Goal: Transaction & Acquisition: Purchase product/service

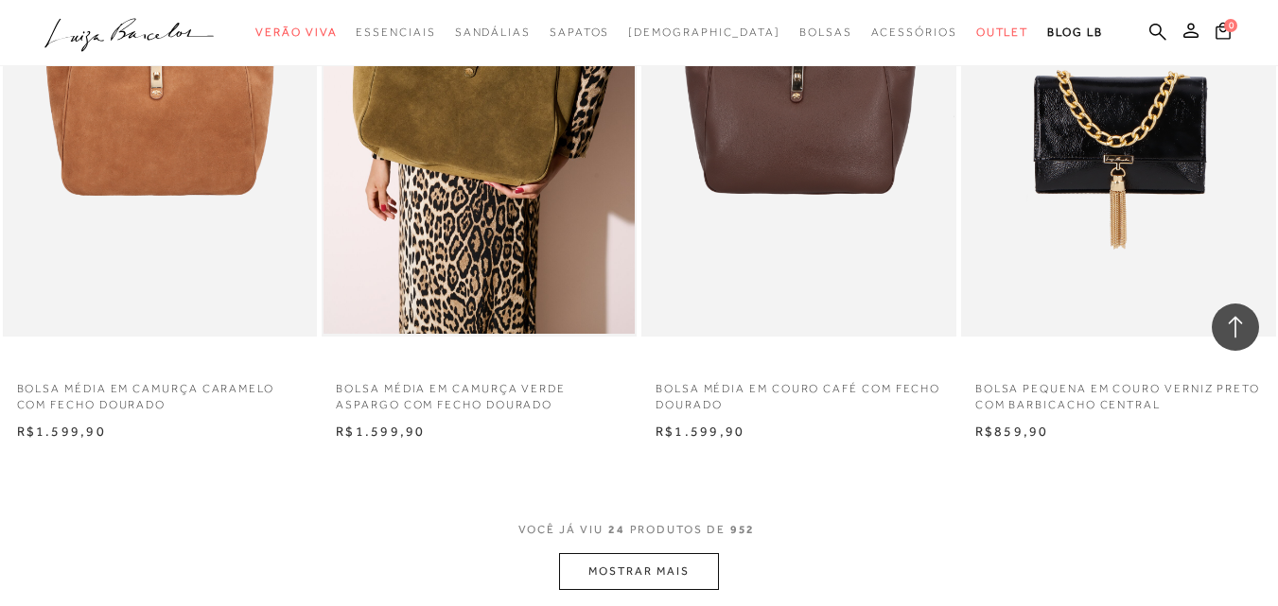
scroll to position [2603, 0]
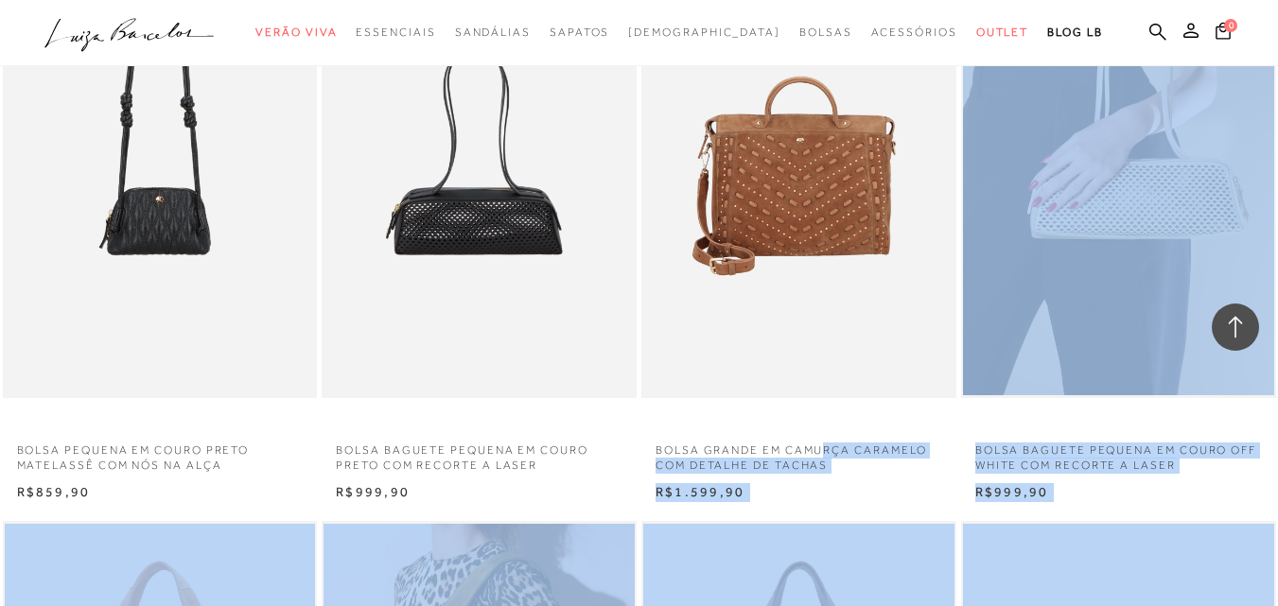
drag, startPoint x: 806, startPoint y: 416, endPoint x: 1291, endPoint y: 347, distance: 490.1
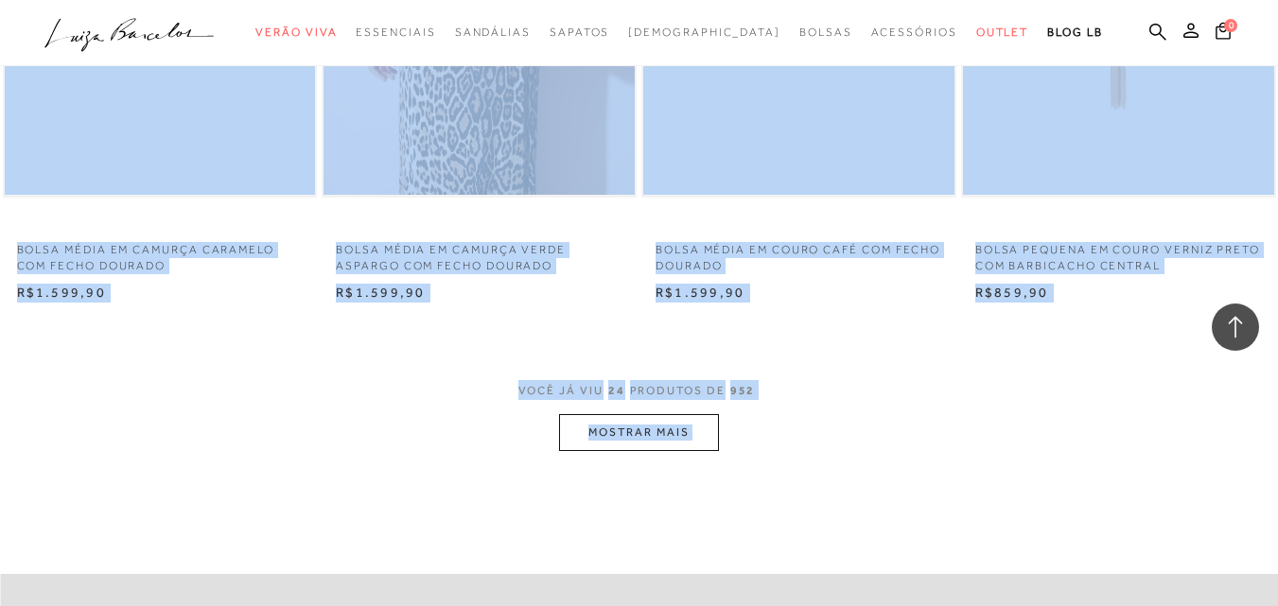
scroll to position [3383, 0]
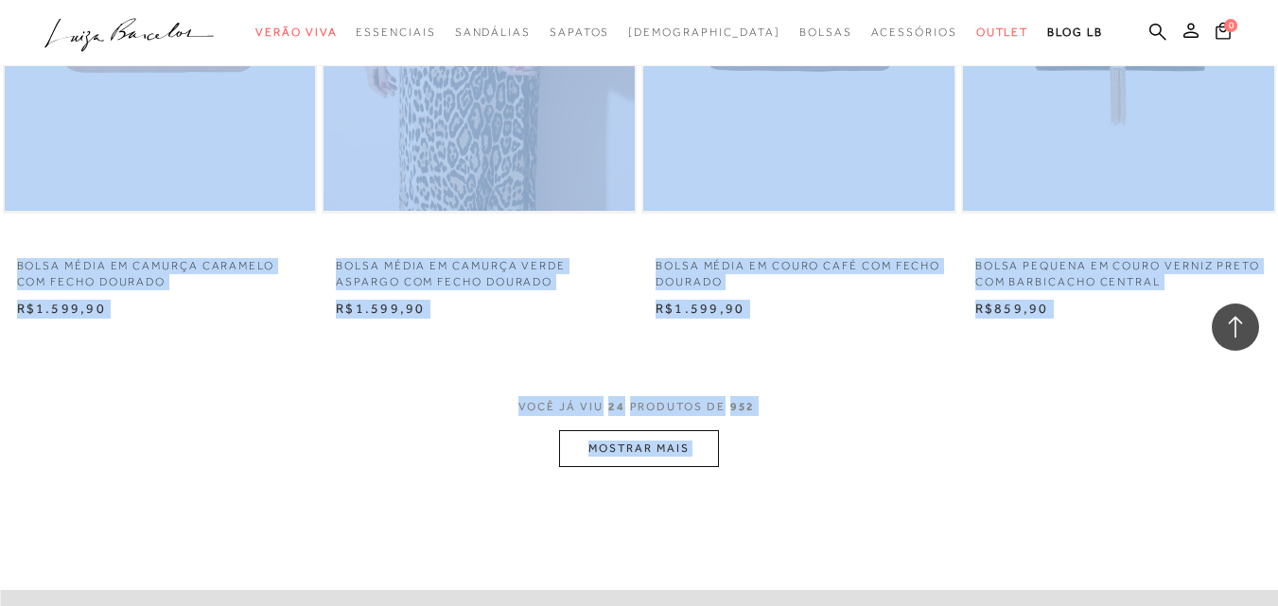
click at [943, 415] on div "VOCÊ JÁ VIU 24 PRODUTOS DE 952 MOSTRAR MAIS" at bounding box center [639, 431] width 1278 height 71
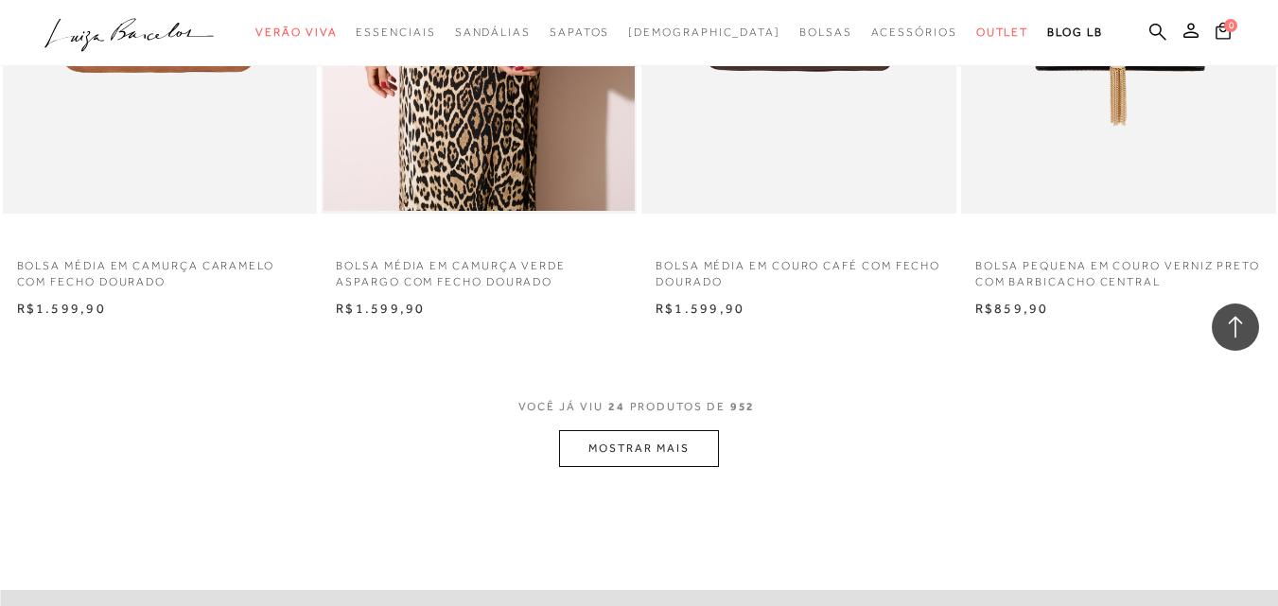
drag, startPoint x: 1270, startPoint y: 444, endPoint x: 1291, endPoint y: 221, distance: 223.3
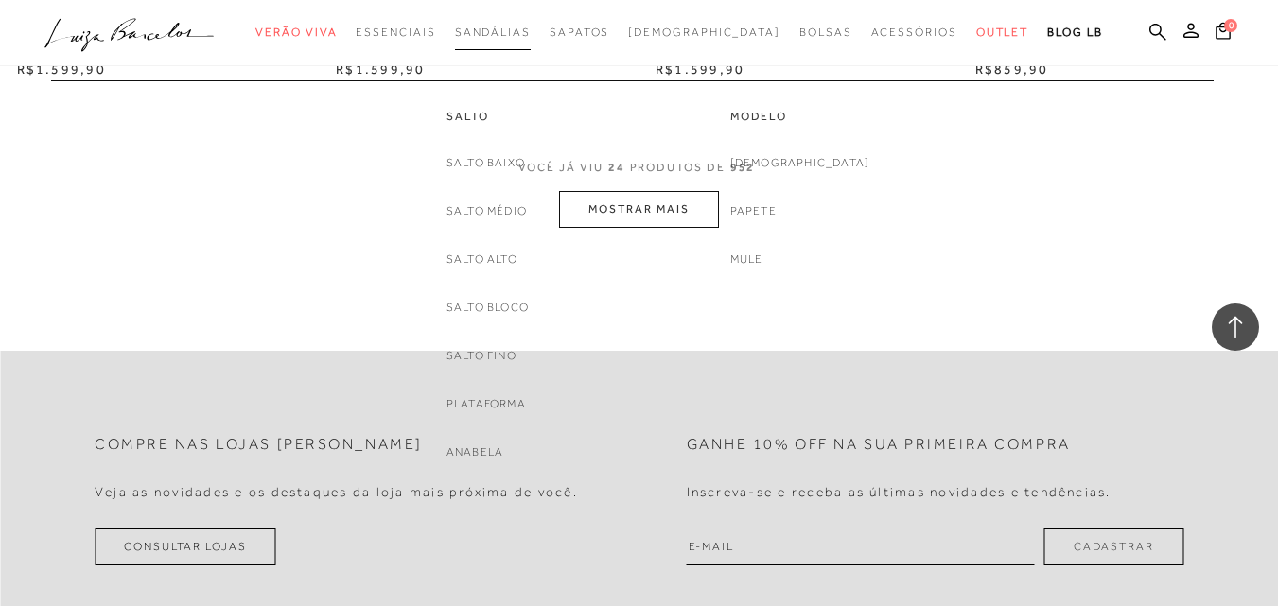
scroll to position [3599, 0]
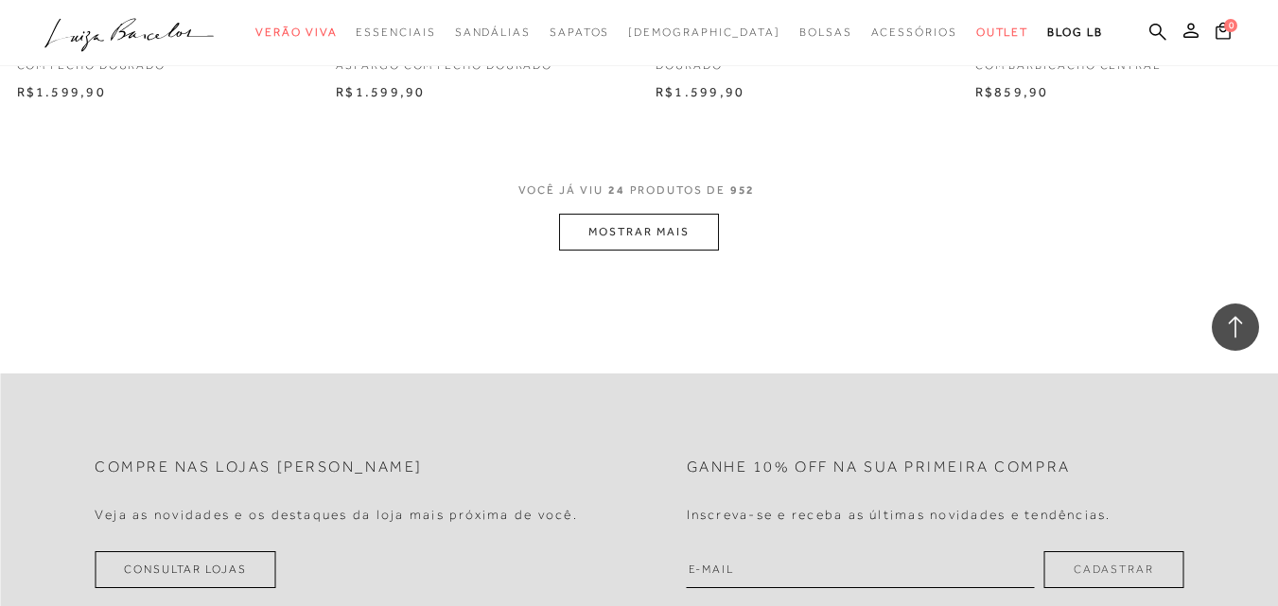
click at [630, 234] on button "MOSTRAR MAIS" at bounding box center [638, 232] width 159 height 37
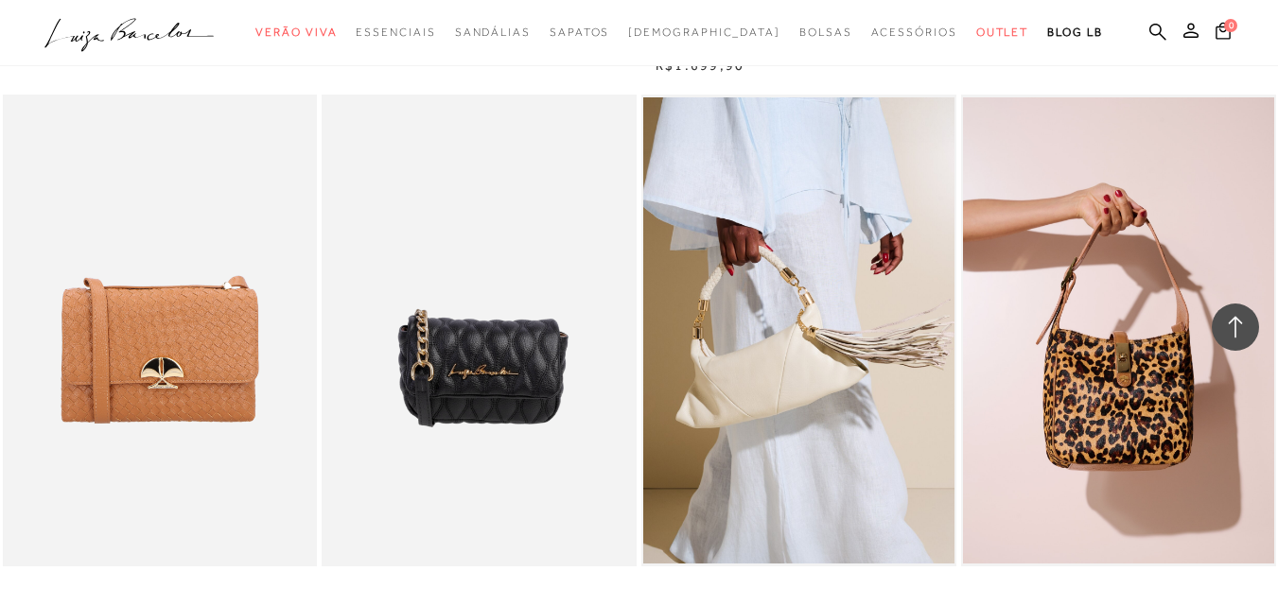
scroll to position [5514, 0]
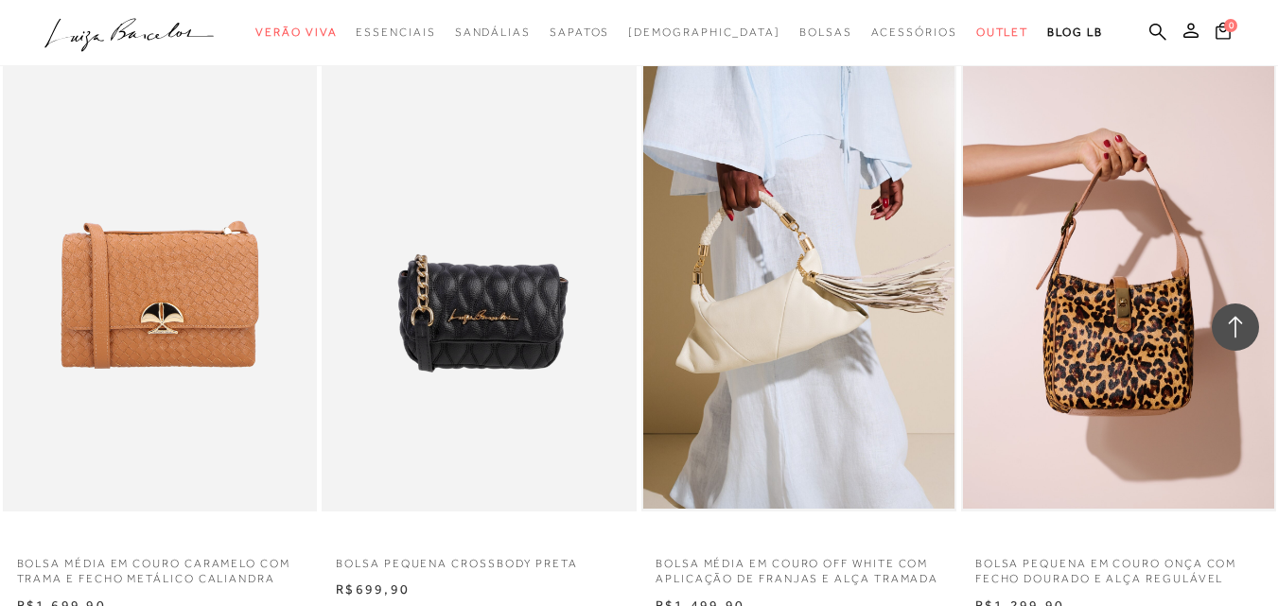
click at [1277, 402] on div "BOLSA PEQUENA EM COURO ONÇA COM FECHO DOURADO E ALÇA REGULÁVEL N" at bounding box center [1118, 327] width 320 height 581
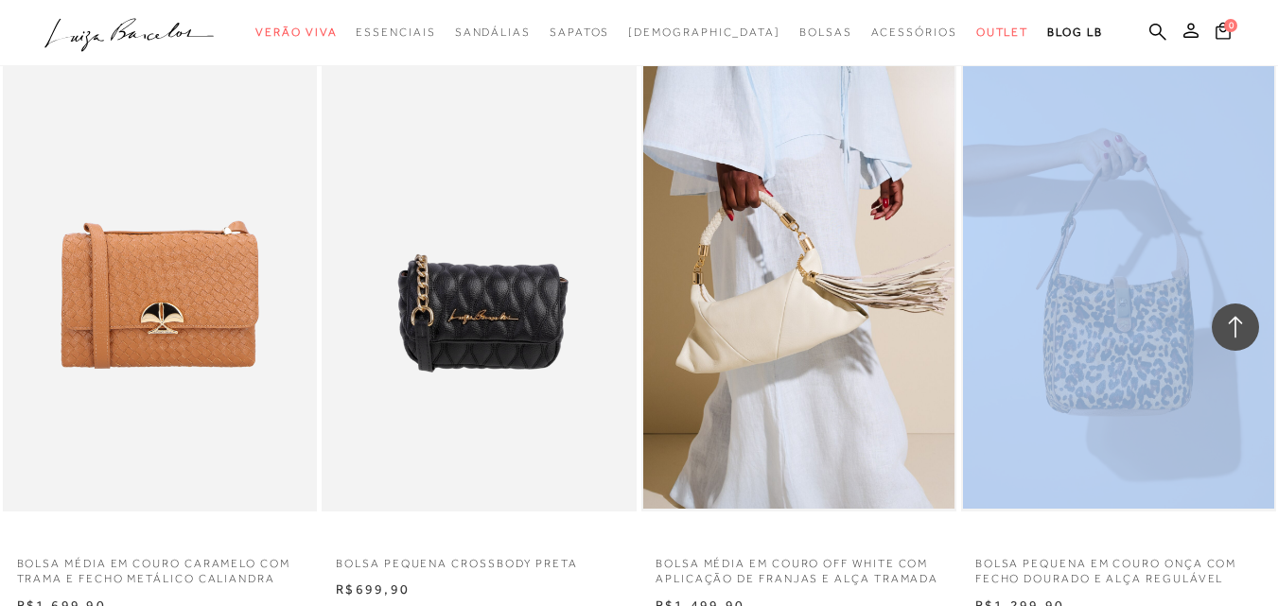
click at [1277, 402] on div "BOLSA PEQUENA EM COURO ONÇA COM FECHO DOURADO E ALÇA REGULÁVEL N" at bounding box center [1118, 327] width 320 height 581
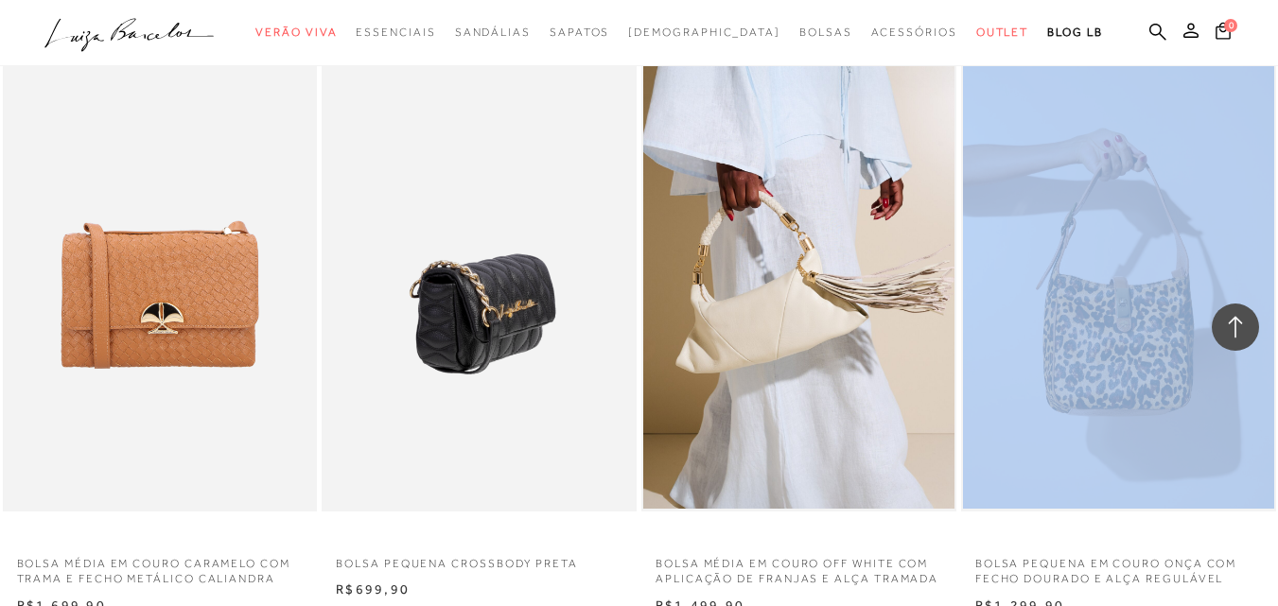
drag, startPoint x: 1289, startPoint y: 419, endPoint x: 378, endPoint y: 442, distance: 911.2
click at [378, 442] on ul at bounding box center [479, 276] width 311 height 466
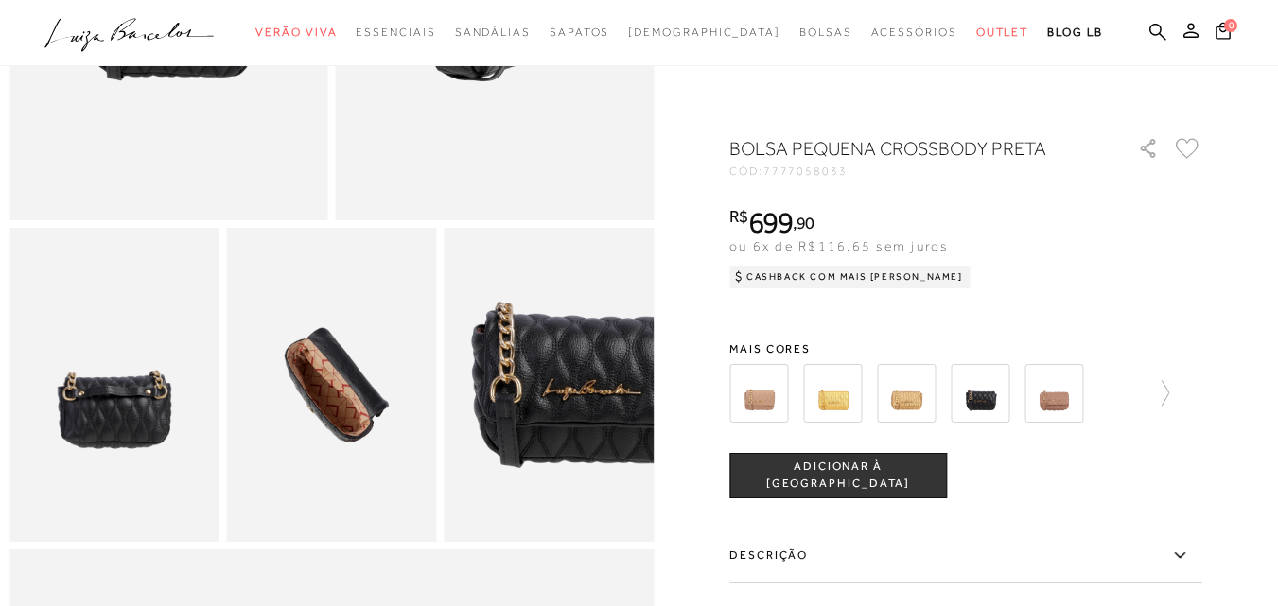
scroll to position [386, 0]
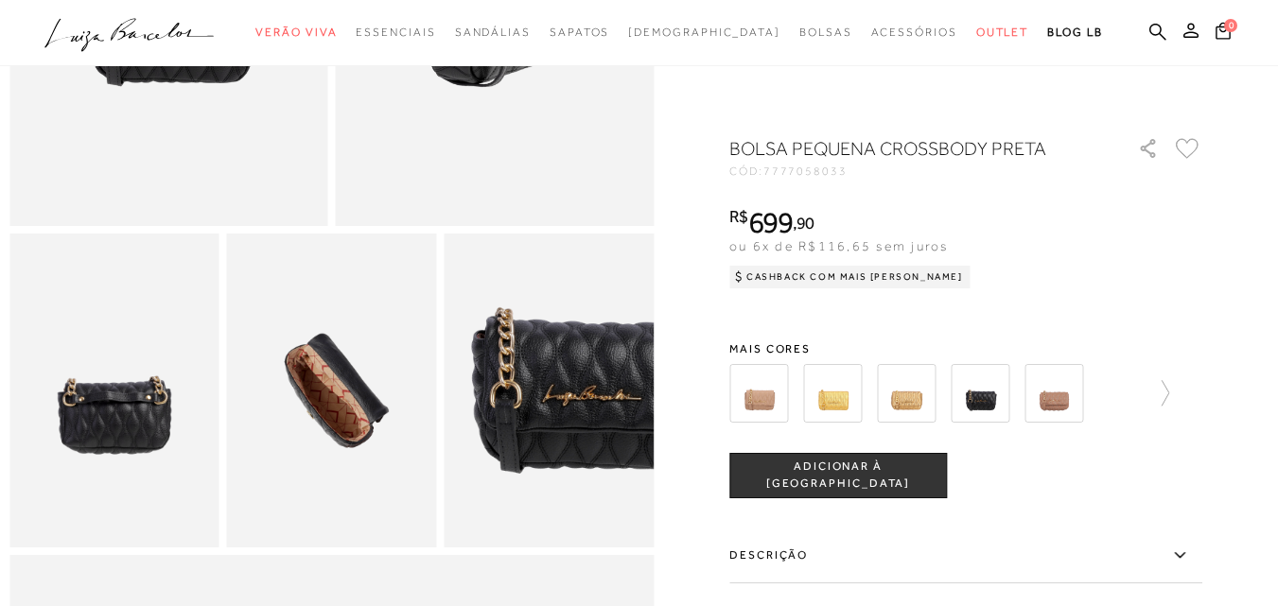
scroll to position [3155, 0]
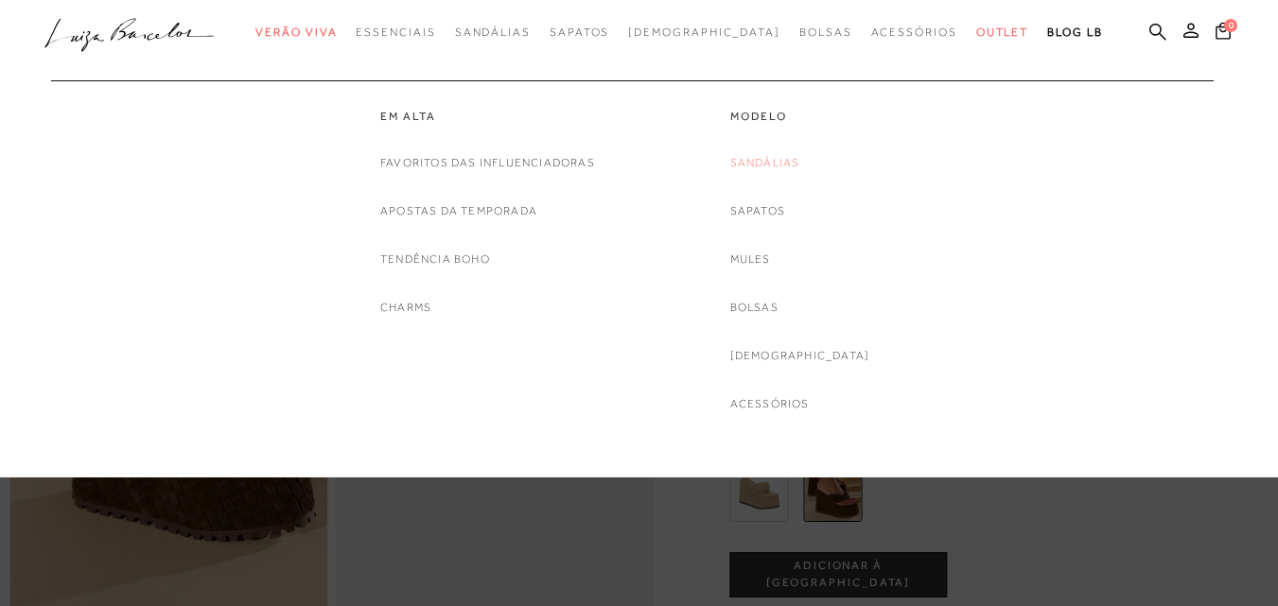
click at [800, 160] on link "Sandálias" at bounding box center [765, 163] width 70 height 20
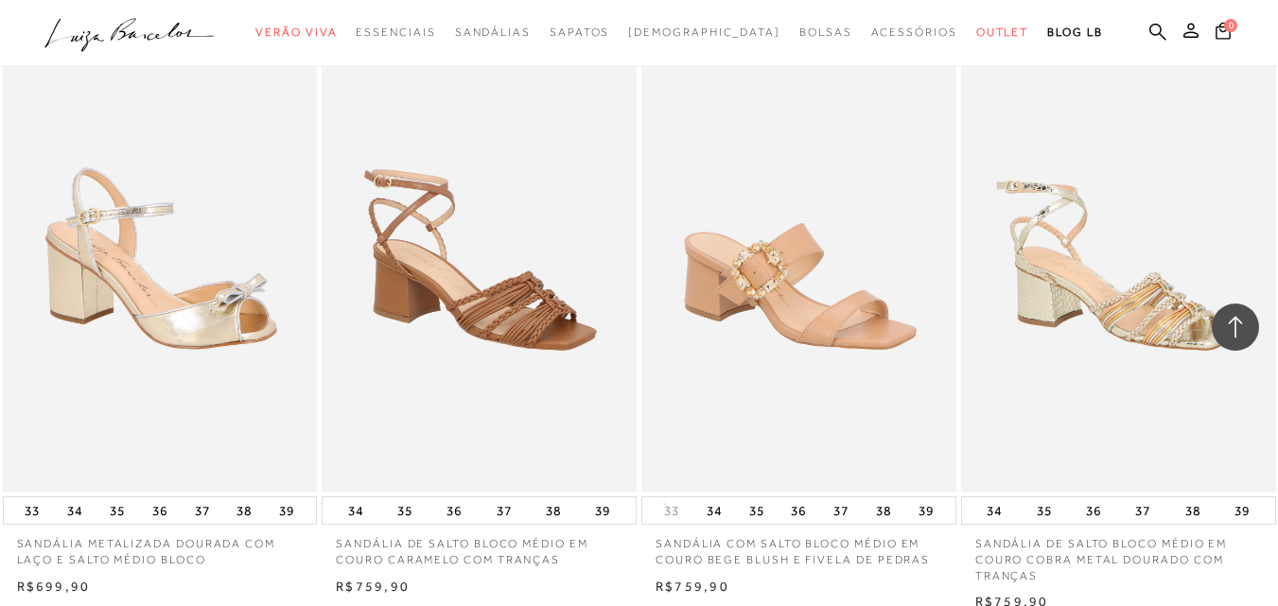
scroll to position [1341, 0]
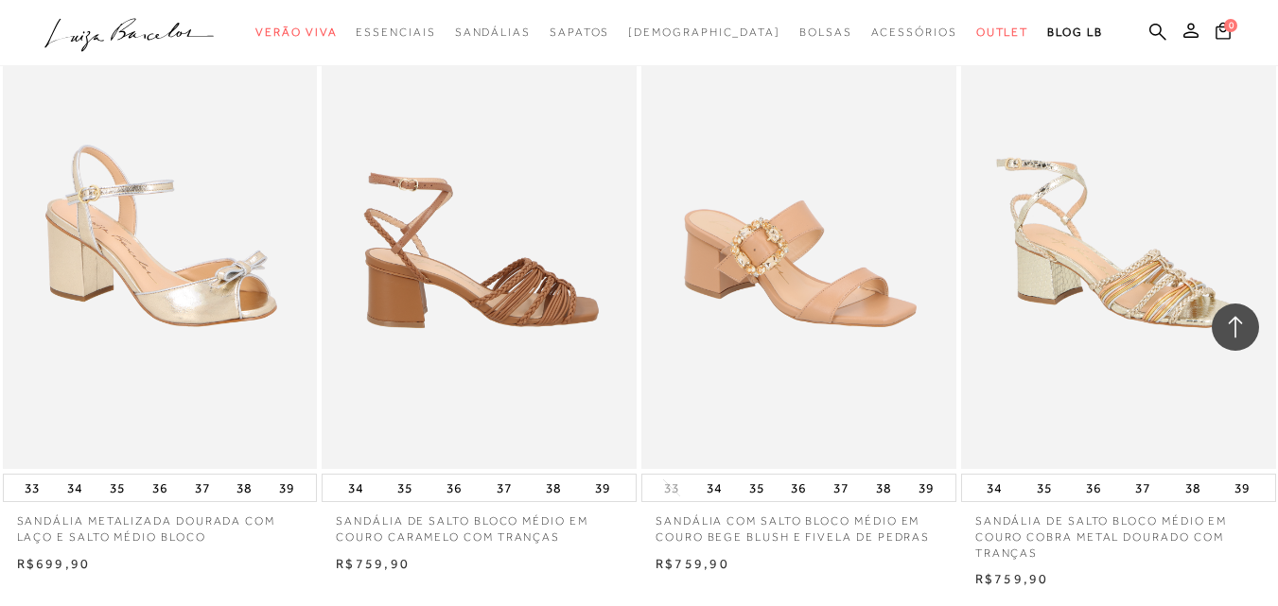
click at [498, 293] on img at bounding box center [480, 233] width 313 height 472
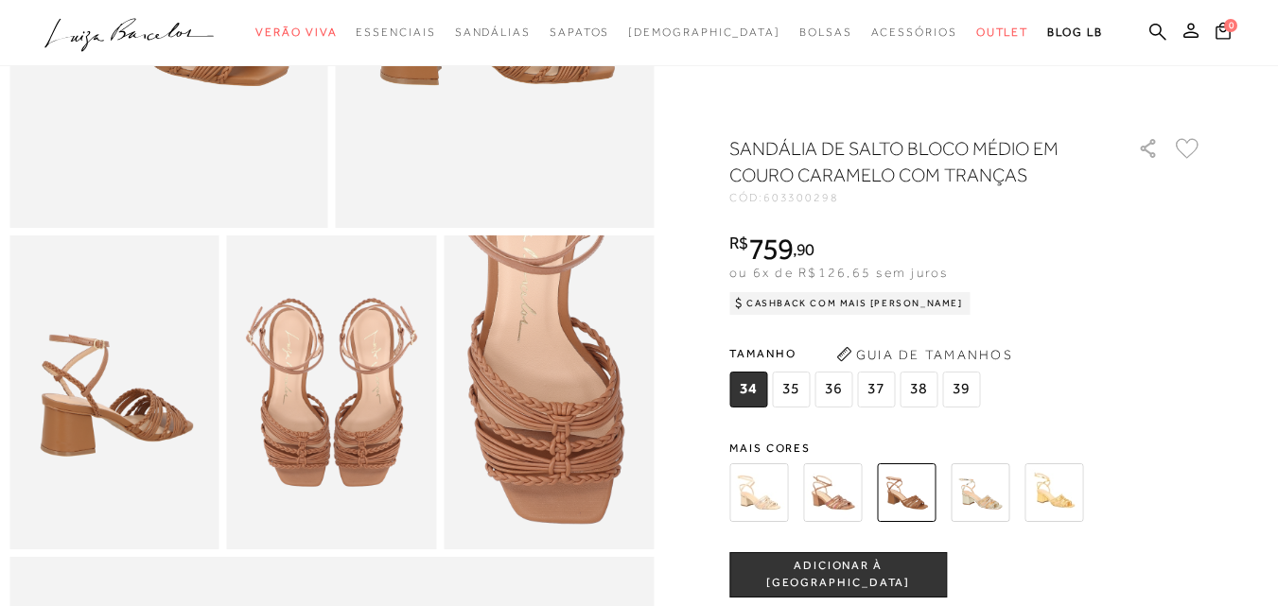
scroll to position [403, 0]
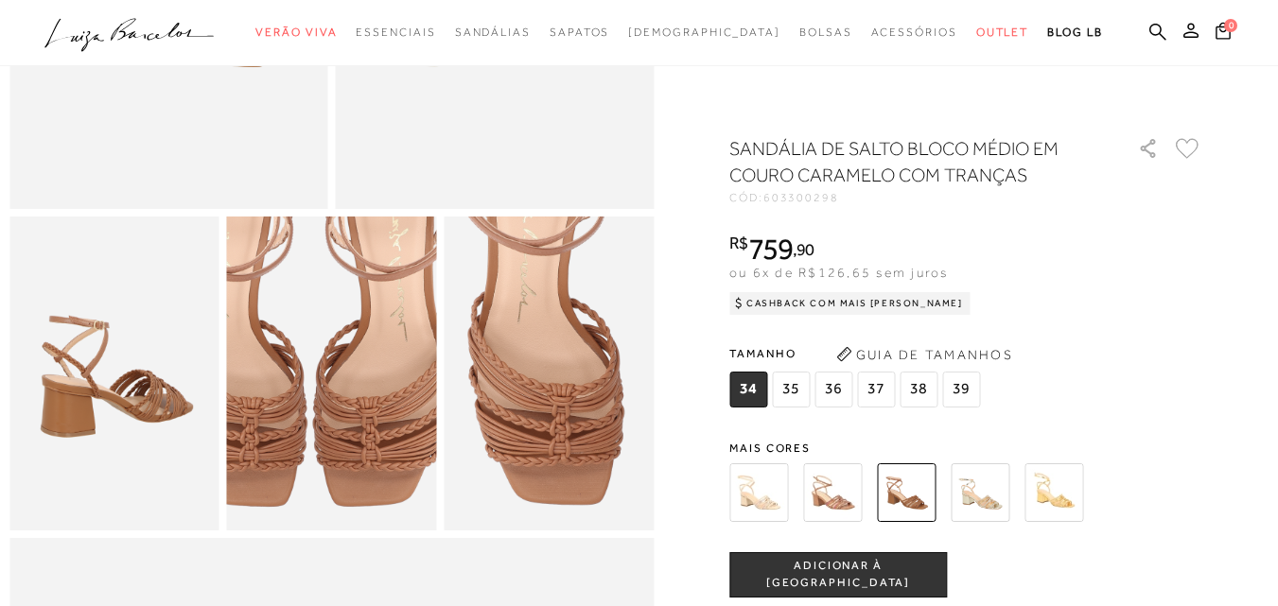
click at [355, 446] on img at bounding box center [308, 317] width 419 height 629
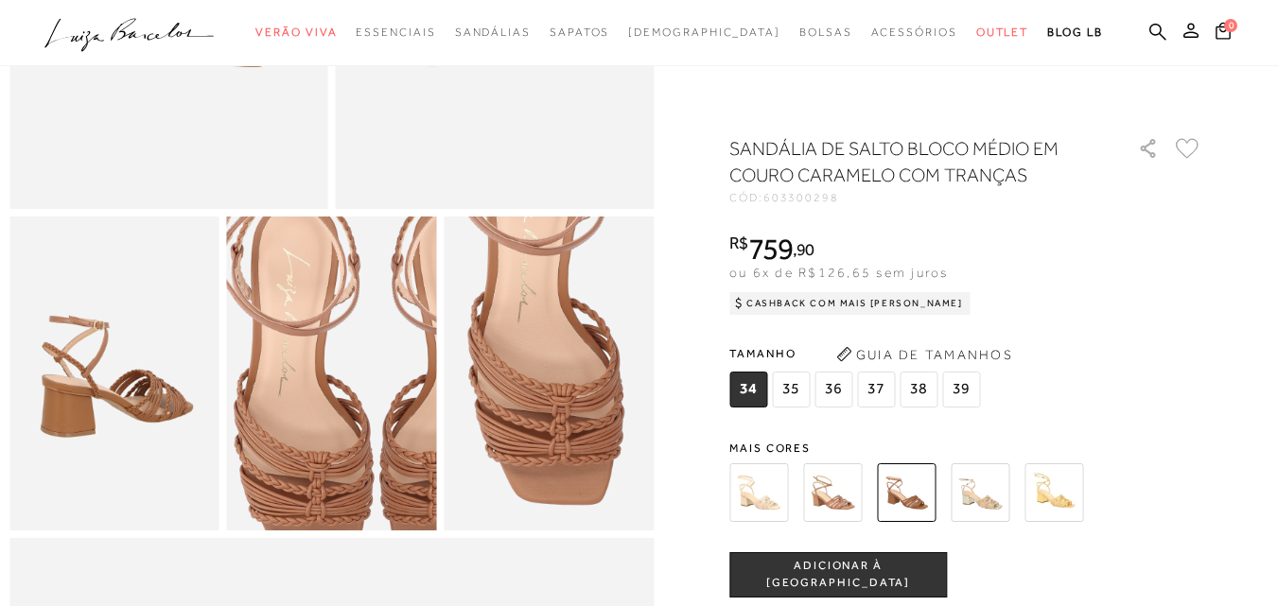
click at [287, 390] on img at bounding box center [375, 372] width 419 height 629
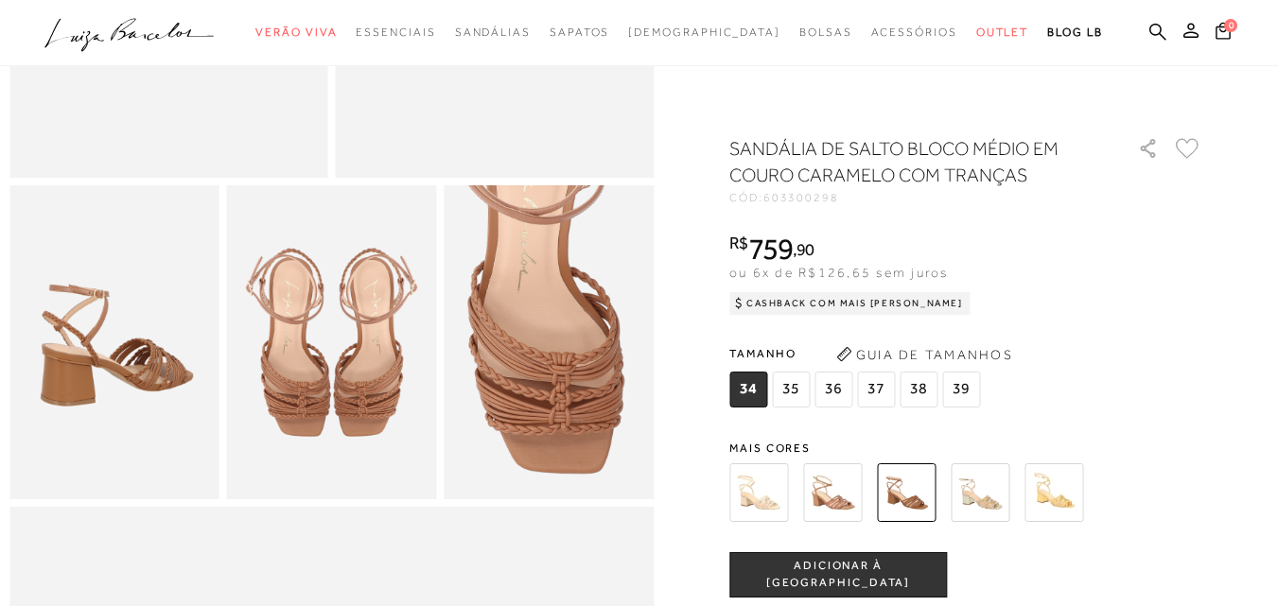
scroll to position [415, 0]
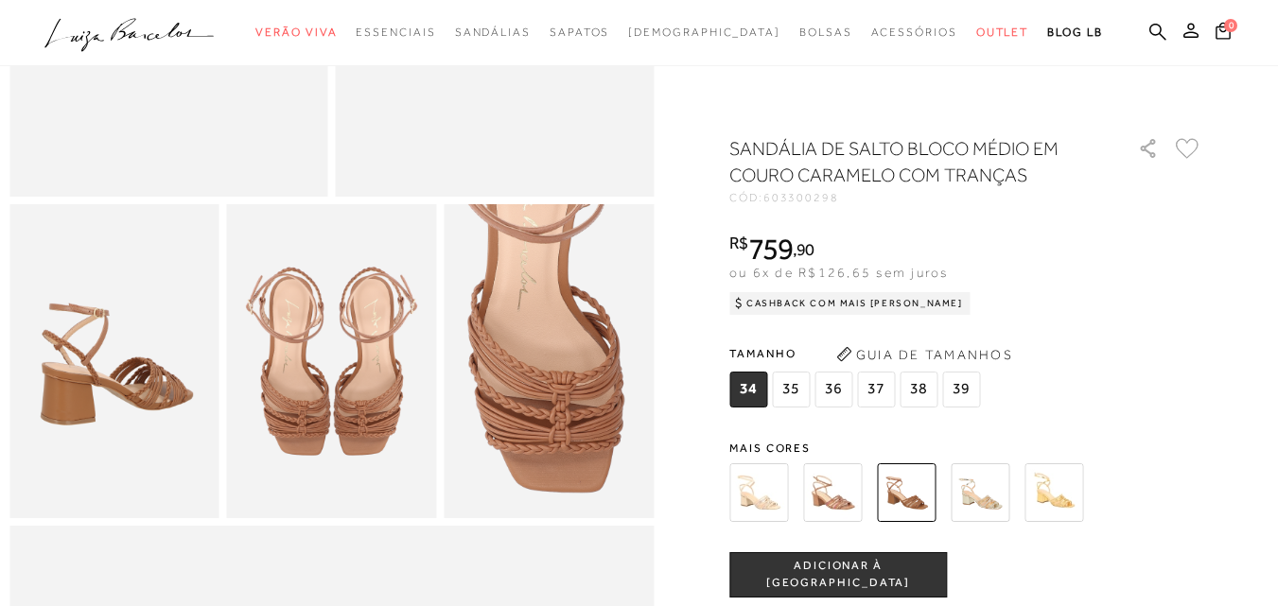
click at [841, 502] on img at bounding box center [832, 493] width 59 height 59
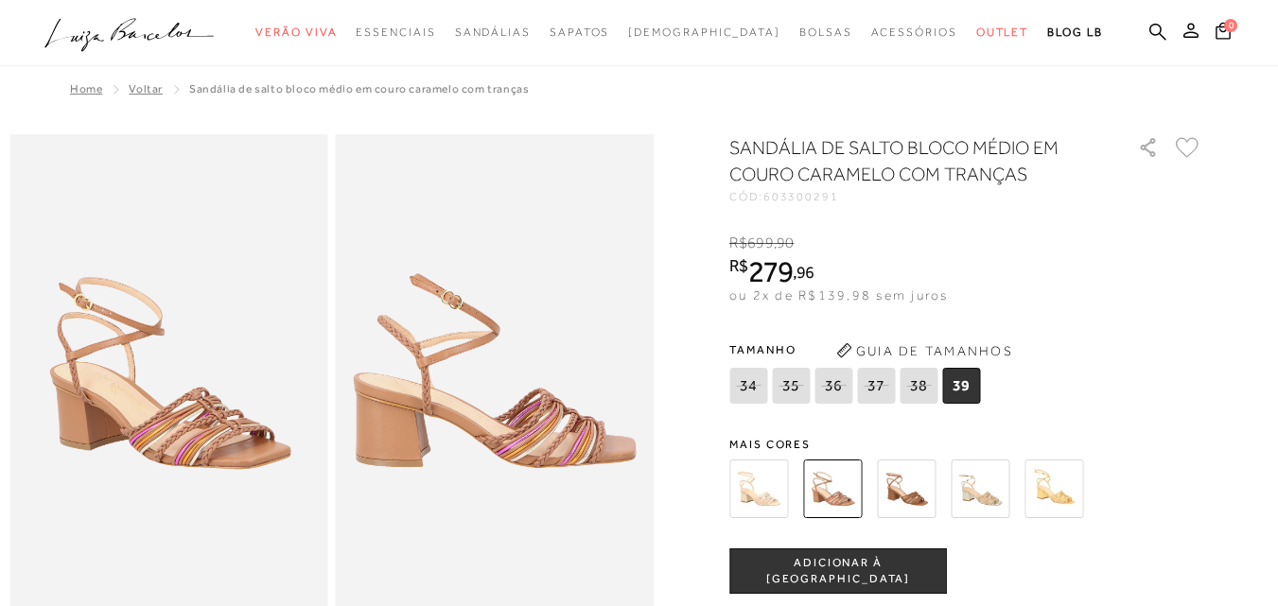
click at [1000, 497] on img at bounding box center [980, 489] width 59 height 59
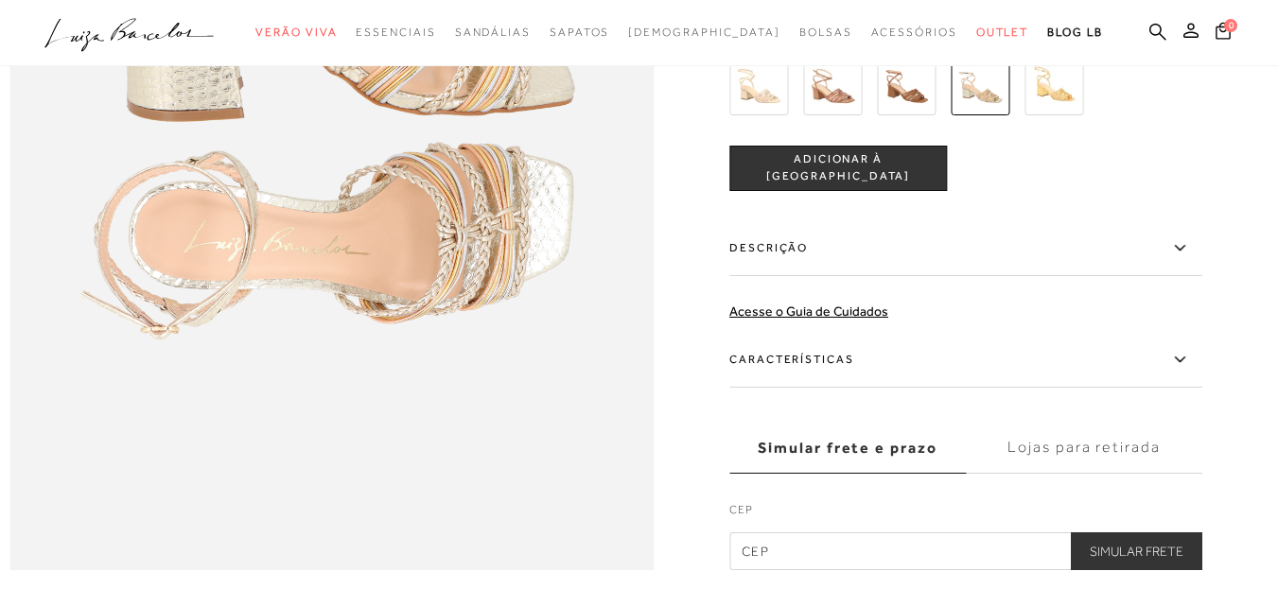
scroll to position [1375, 0]
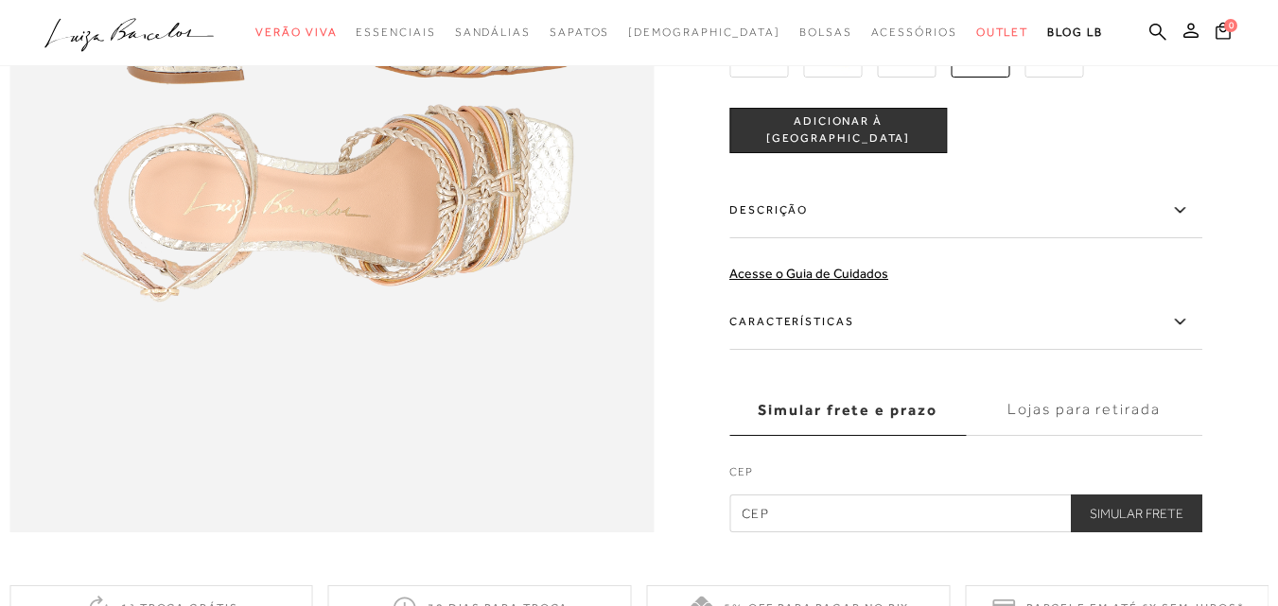
click at [1188, 222] on icon at bounding box center [1179, 211] width 23 height 24
click at [0, 0] on input "Descrição" at bounding box center [0, 0] width 0 height 0
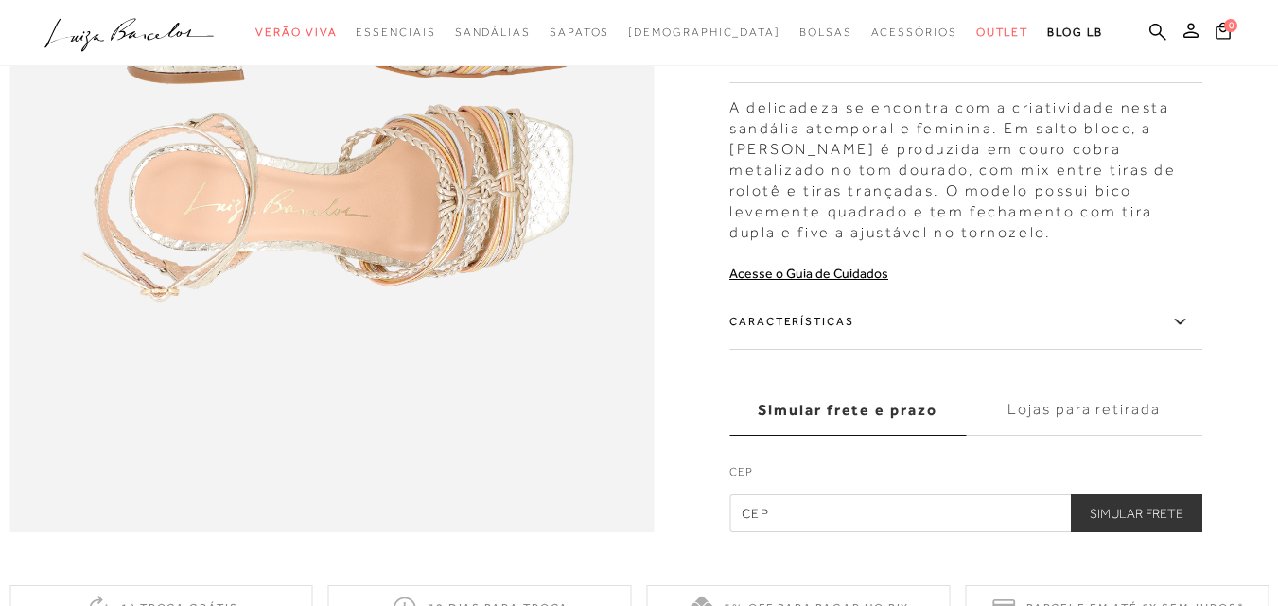
click at [1181, 334] on icon at bounding box center [1179, 322] width 23 height 24
click at [0, 0] on input "Características" at bounding box center [0, 0] width 0 height 0
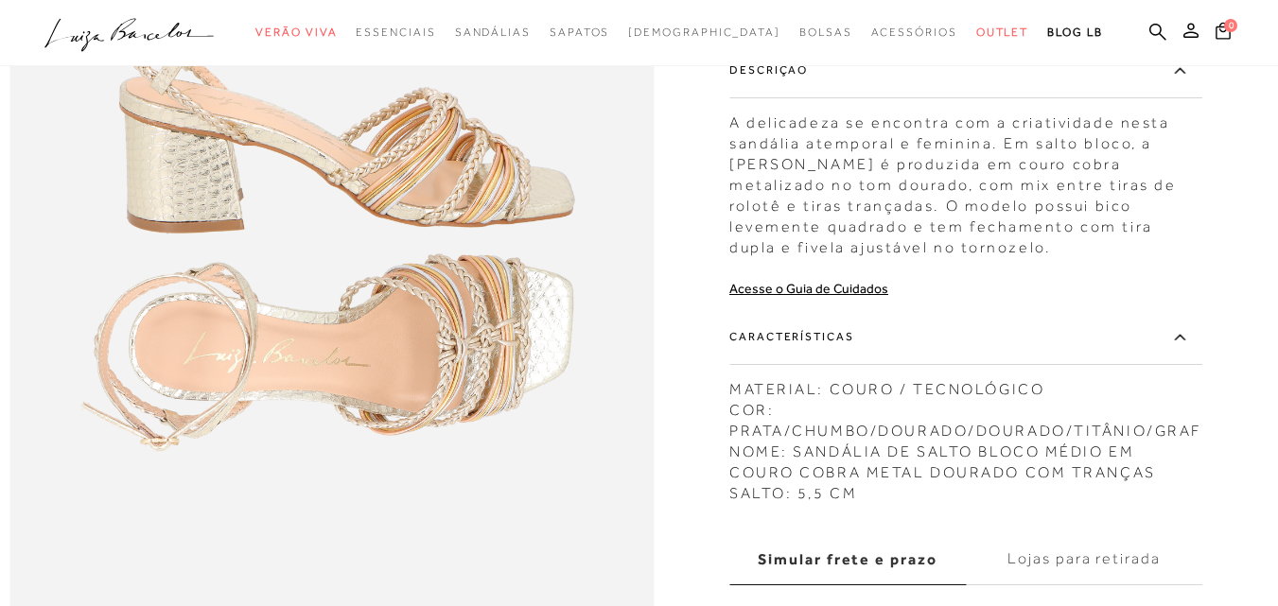
scroll to position [1214, 0]
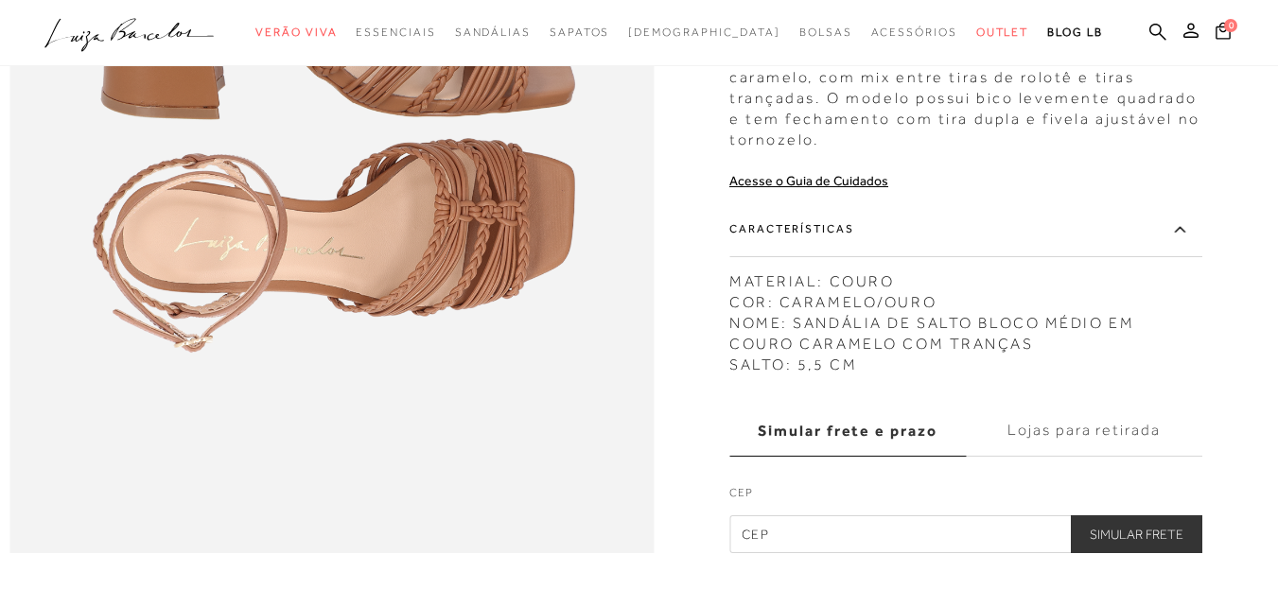
scroll to position [1286, 0]
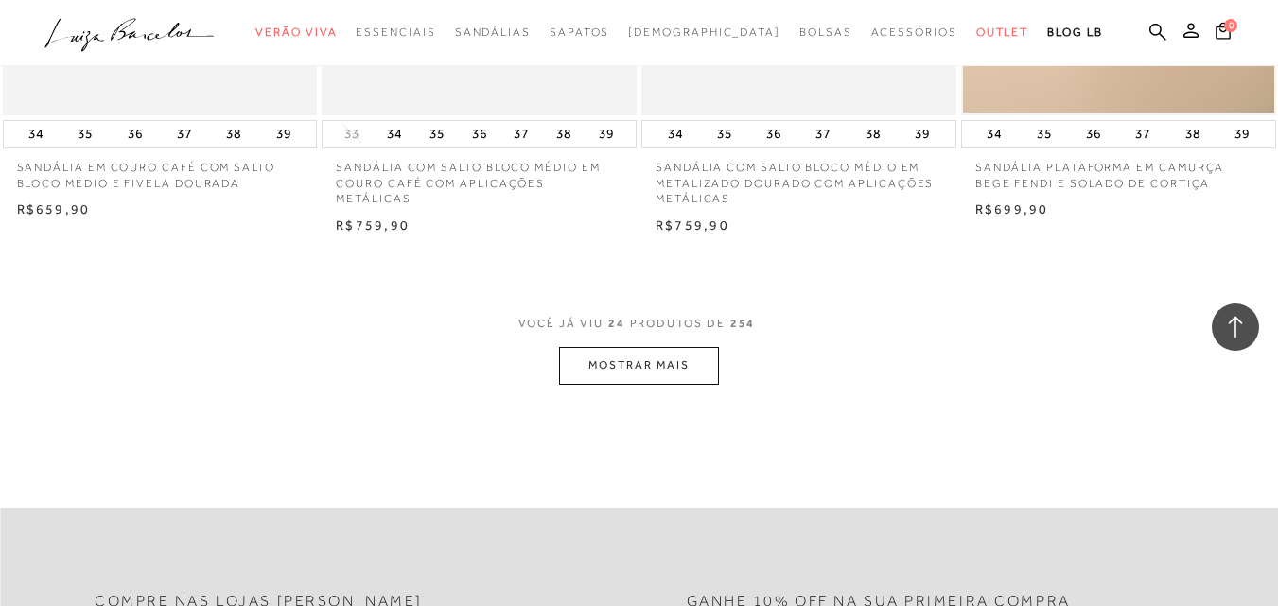
scroll to position [3512, 0]
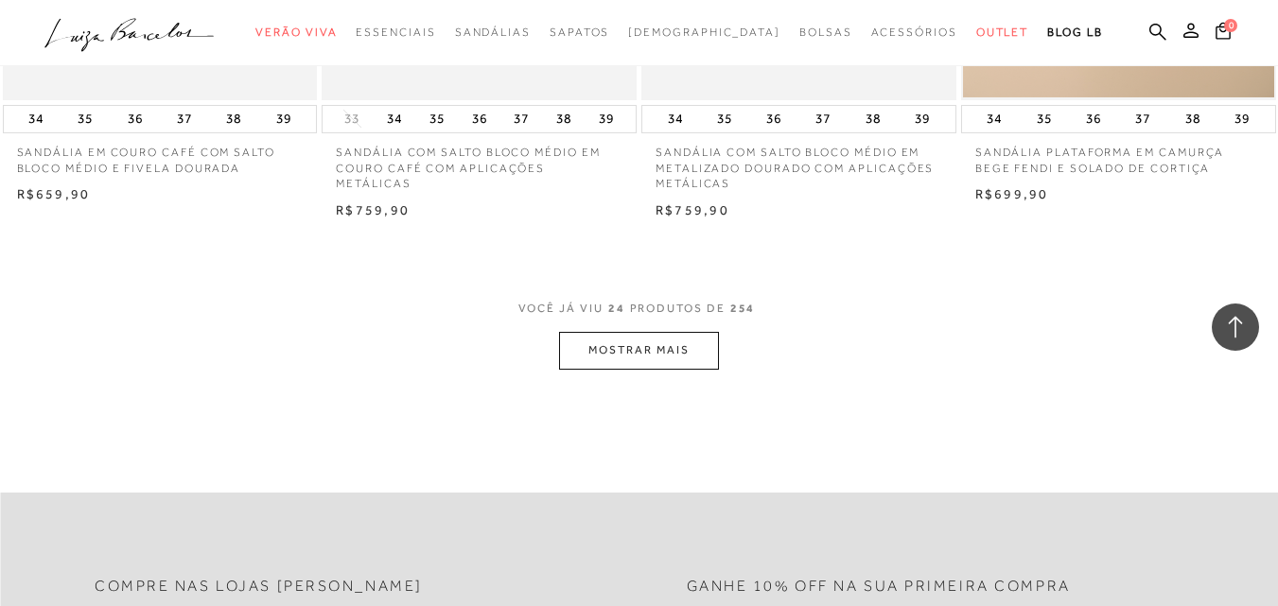
click at [605, 335] on button "MOSTRAR MAIS" at bounding box center [638, 350] width 159 height 37
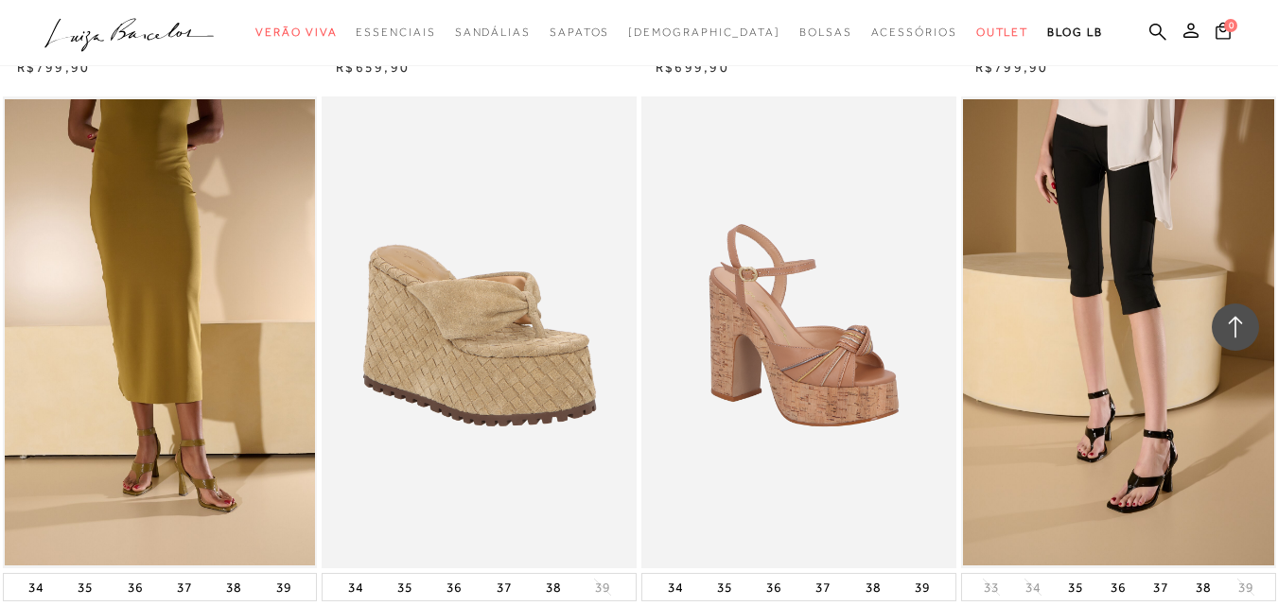
scroll to position [5510, 0]
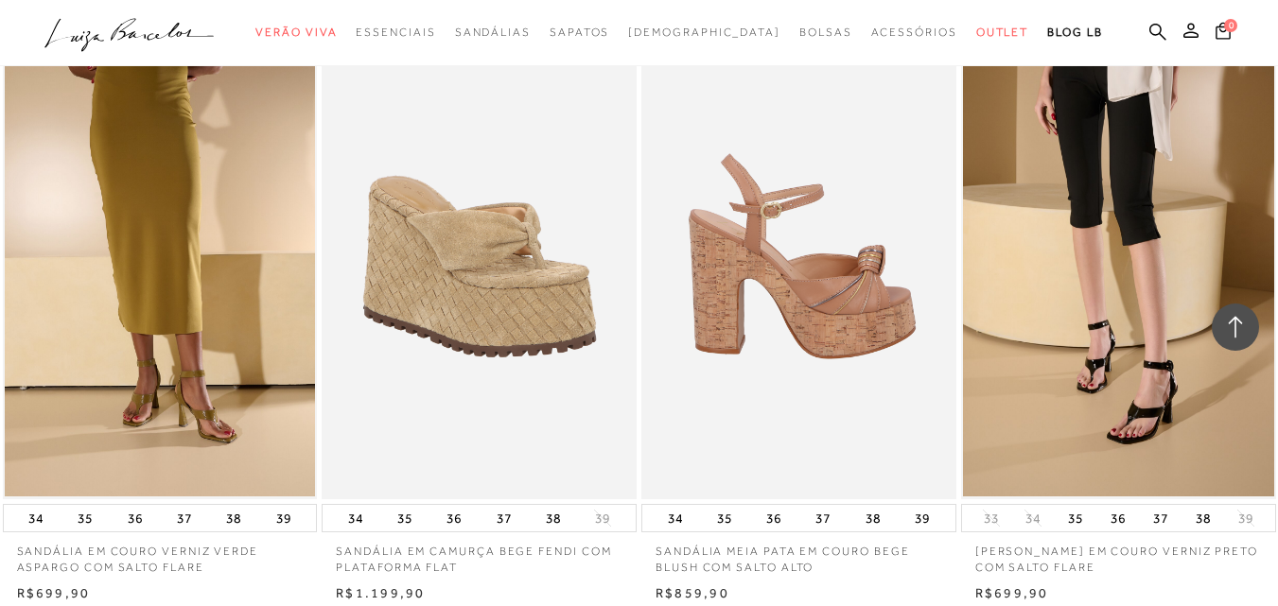
click at [809, 326] on img at bounding box center [799, 263] width 313 height 472
